Goal: Information Seeking & Learning: Learn about a topic

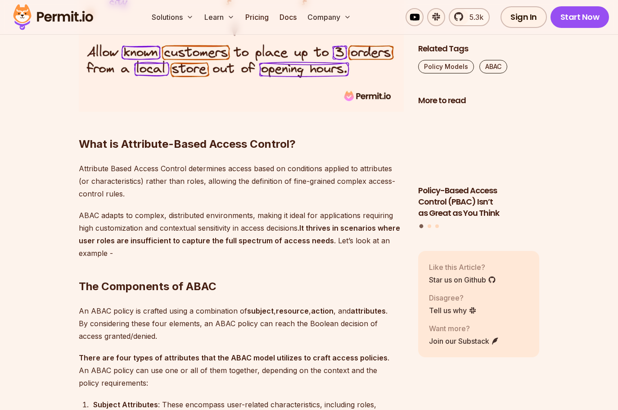
scroll to position [918, 0]
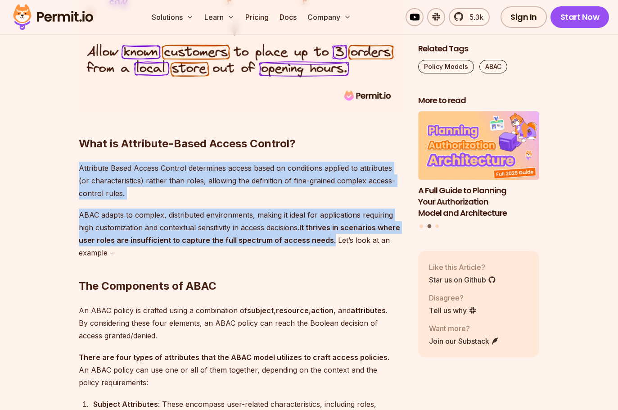
drag, startPoint x: 81, startPoint y: 168, endPoint x: 326, endPoint y: 239, distance: 255.5
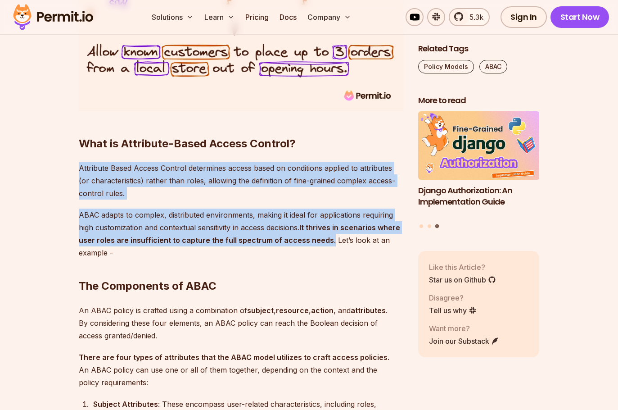
copy div "Attribute Based Access Control determines access based on conditions applied to…"
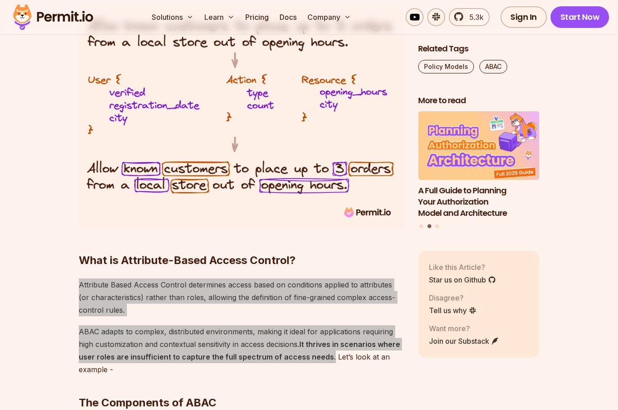
scroll to position [789, 0]
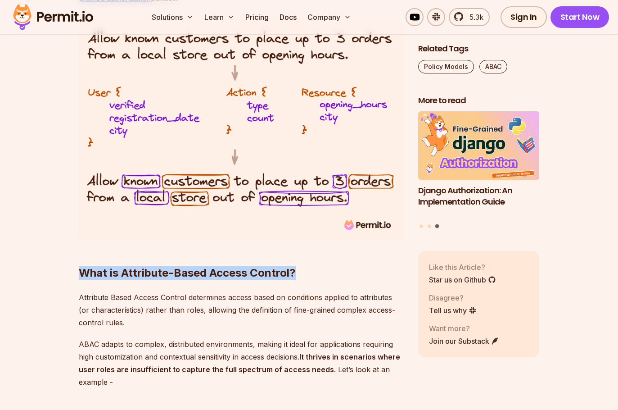
drag, startPoint x: 83, startPoint y: 269, endPoint x: 299, endPoint y: 264, distance: 215.8
click at [299, 264] on h2 "What is Attribute-Based Access Control?" at bounding box center [241, 255] width 325 height 50
copy strong "What is Attribute-Based Access Control?"
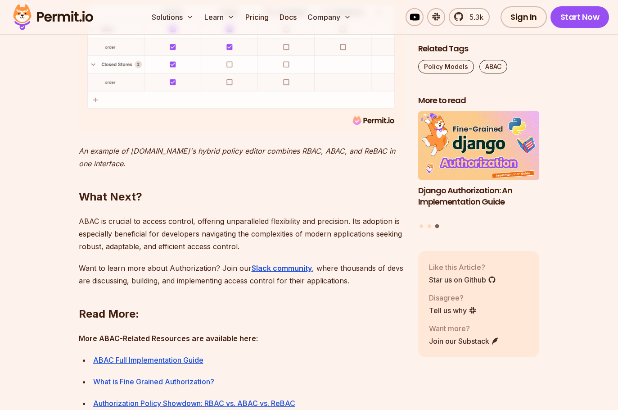
scroll to position [3732, 0]
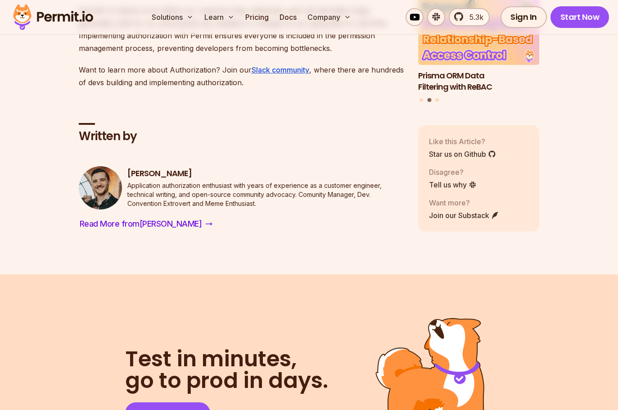
scroll to position [3934, 0]
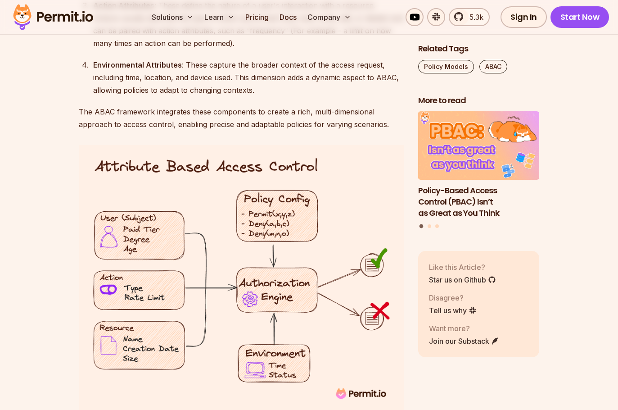
scroll to position [1410, 0]
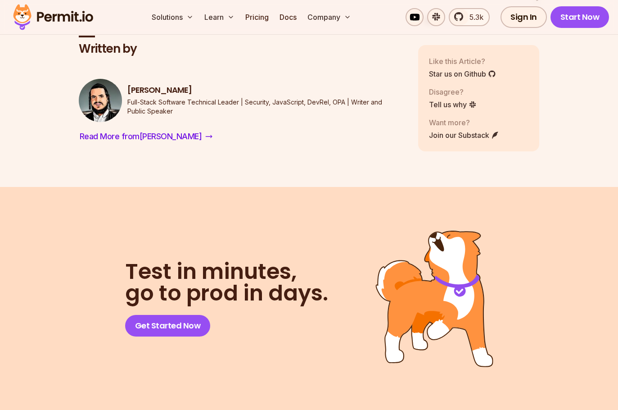
scroll to position [4603, 0]
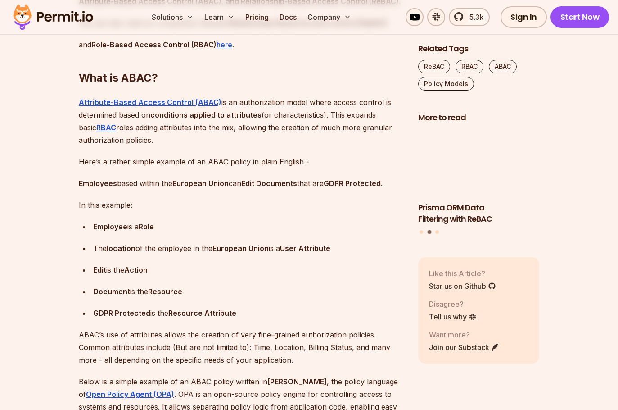
scroll to position [922, 0]
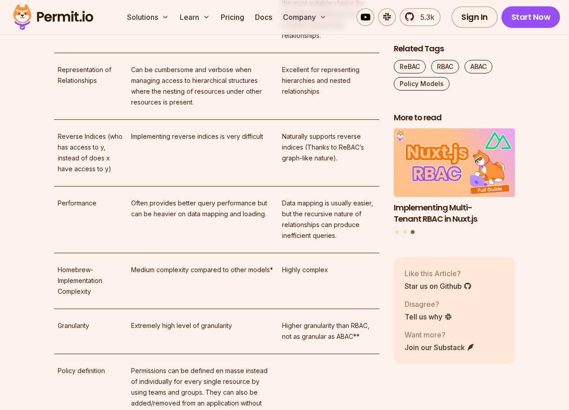
scroll to position [2366, 0]
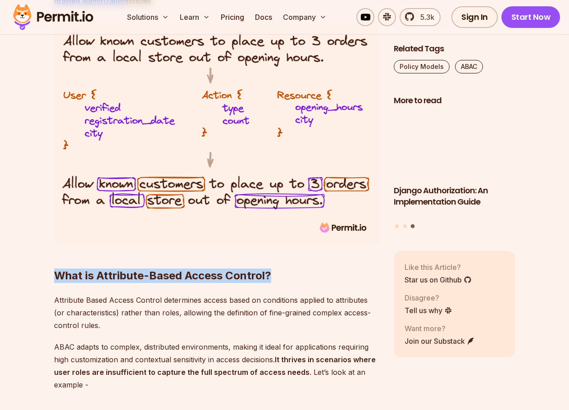
scroll to position [779, 0]
